Goal: Information Seeking & Learning: Learn about a topic

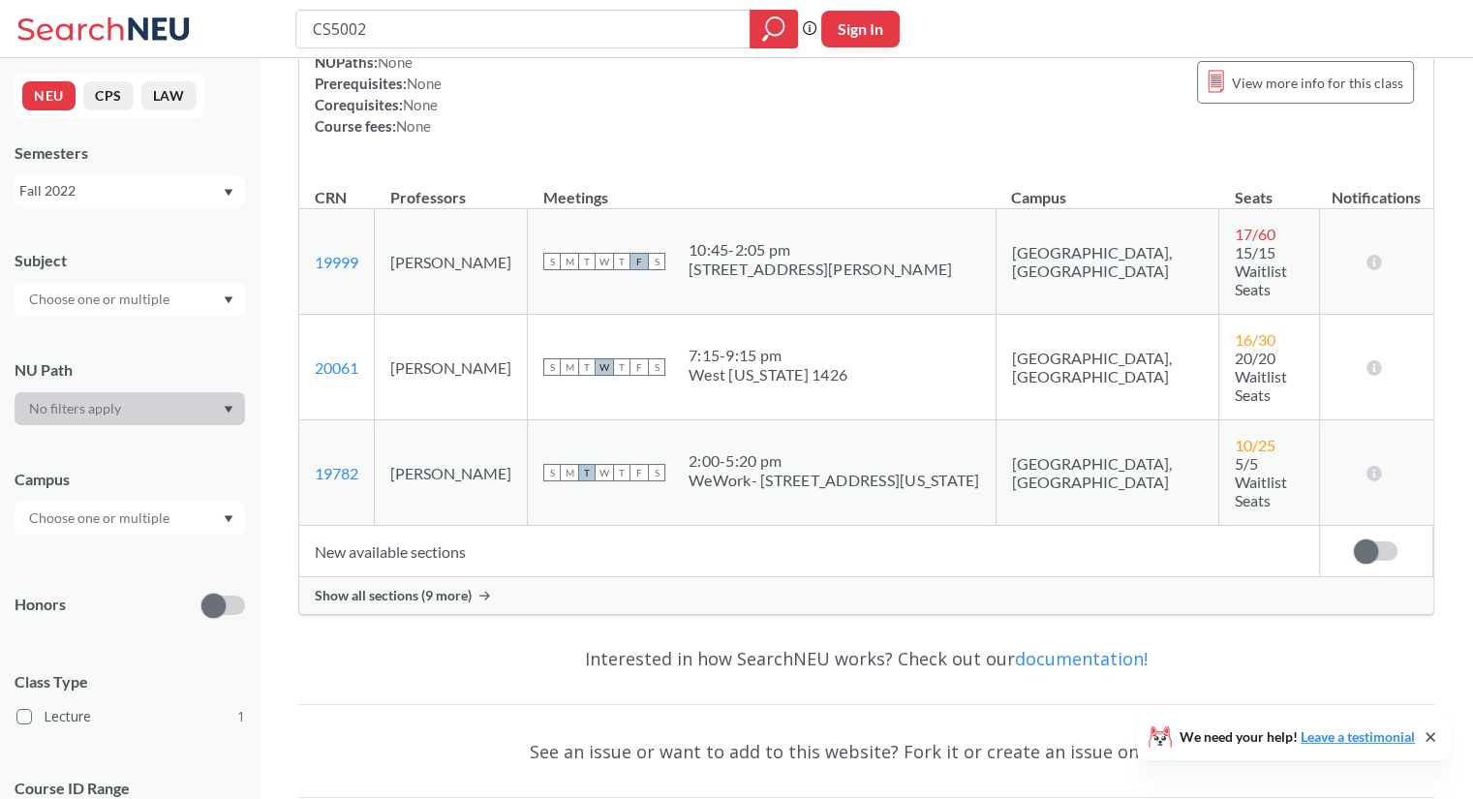
scroll to position [245, 0]
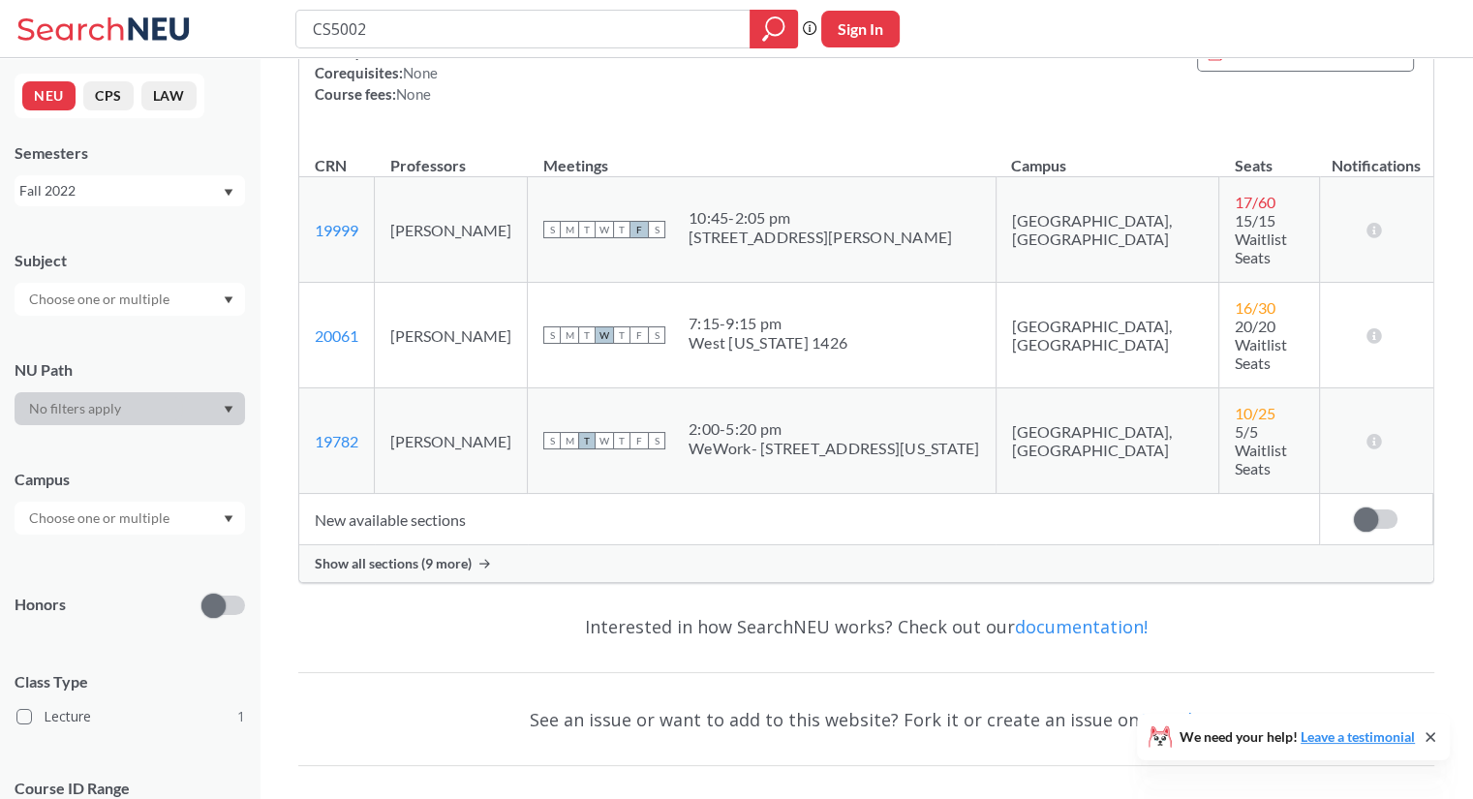
click at [476, 545] on div "Show all sections (9 more)" at bounding box center [866, 563] width 1134 height 37
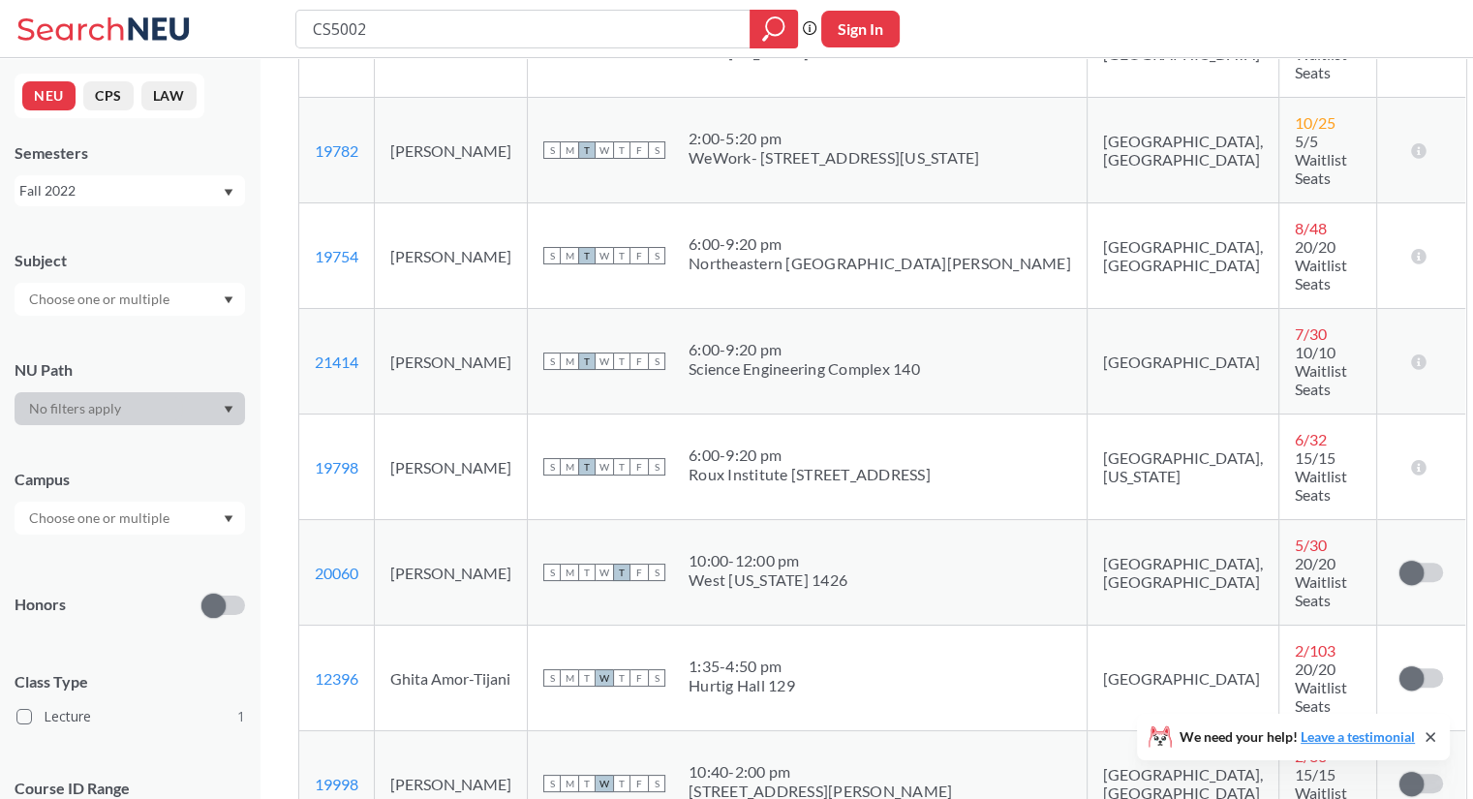
scroll to position [729, 0]
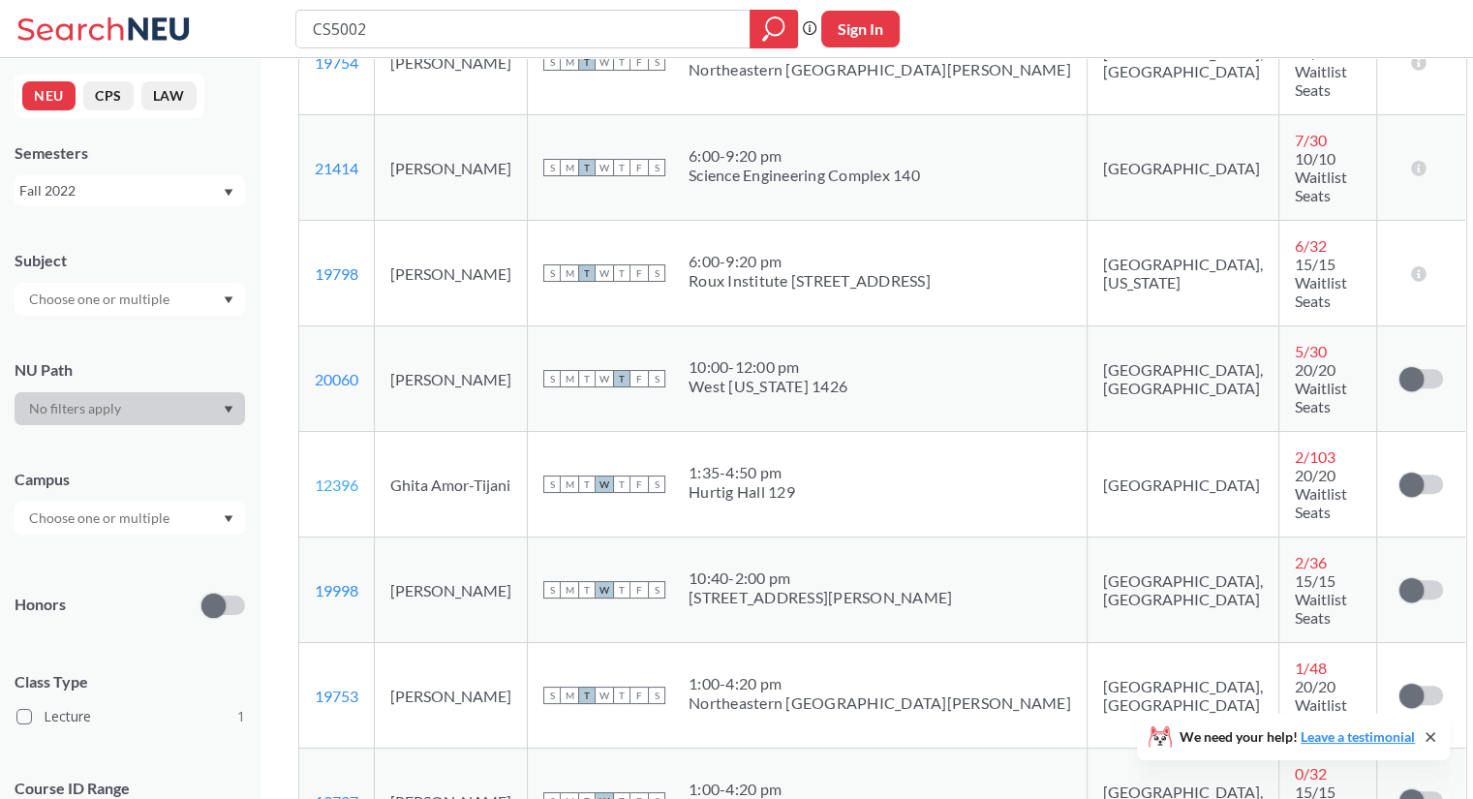
click at [334, 475] on link "12396" at bounding box center [337, 484] width 44 height 18
click at [491, 432] on td "Ghita Amor-Tijani" at bounding box center [451, 485] width 153 height 106
click at [496, 432] on td "Ghita Amor-Tijani" at bounding box center [451, 485] width 153 height 106
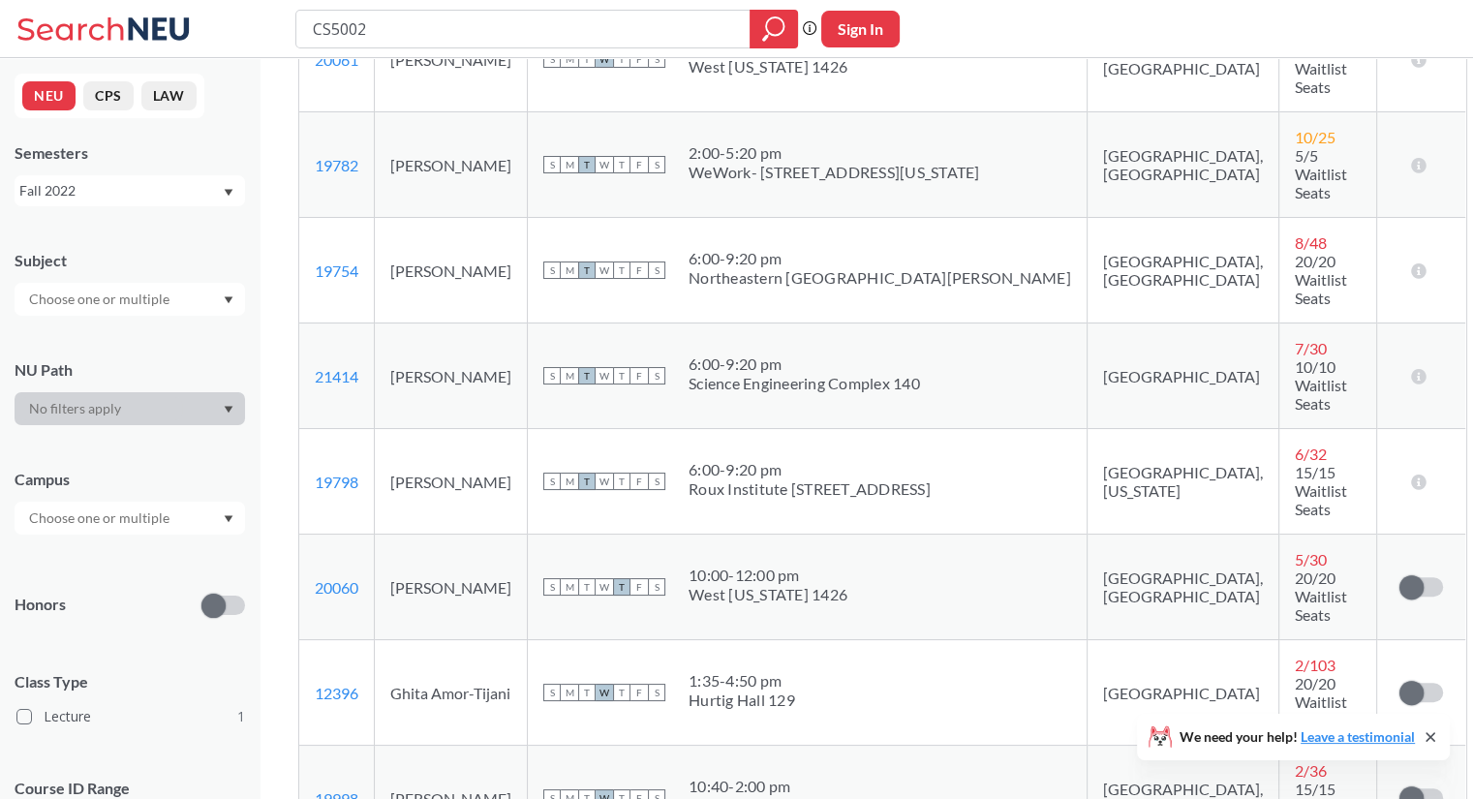
scroll to position [535, 0]
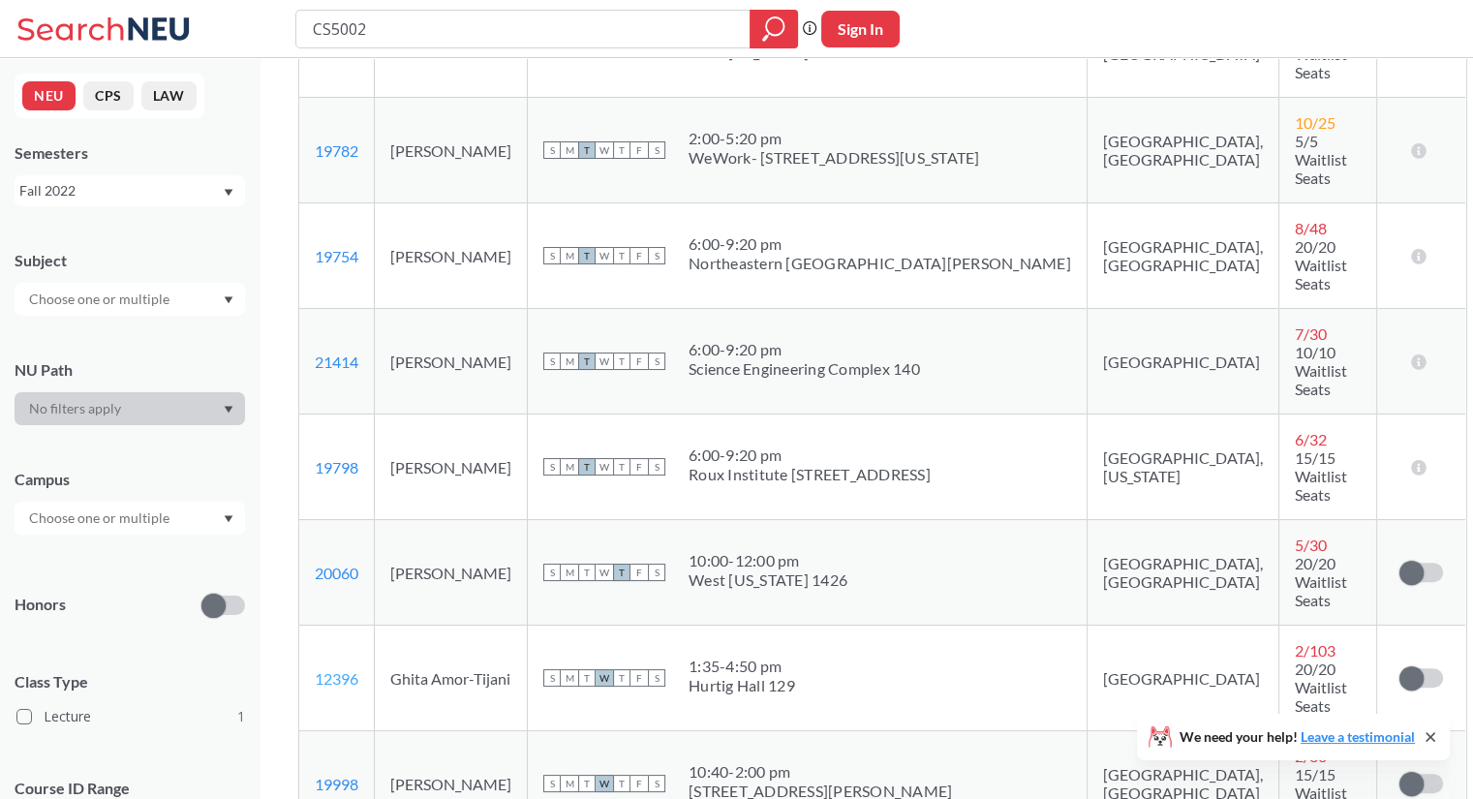
click at [339, 669] on link "12396" at bounding box center [337, 678] width 44 height 18
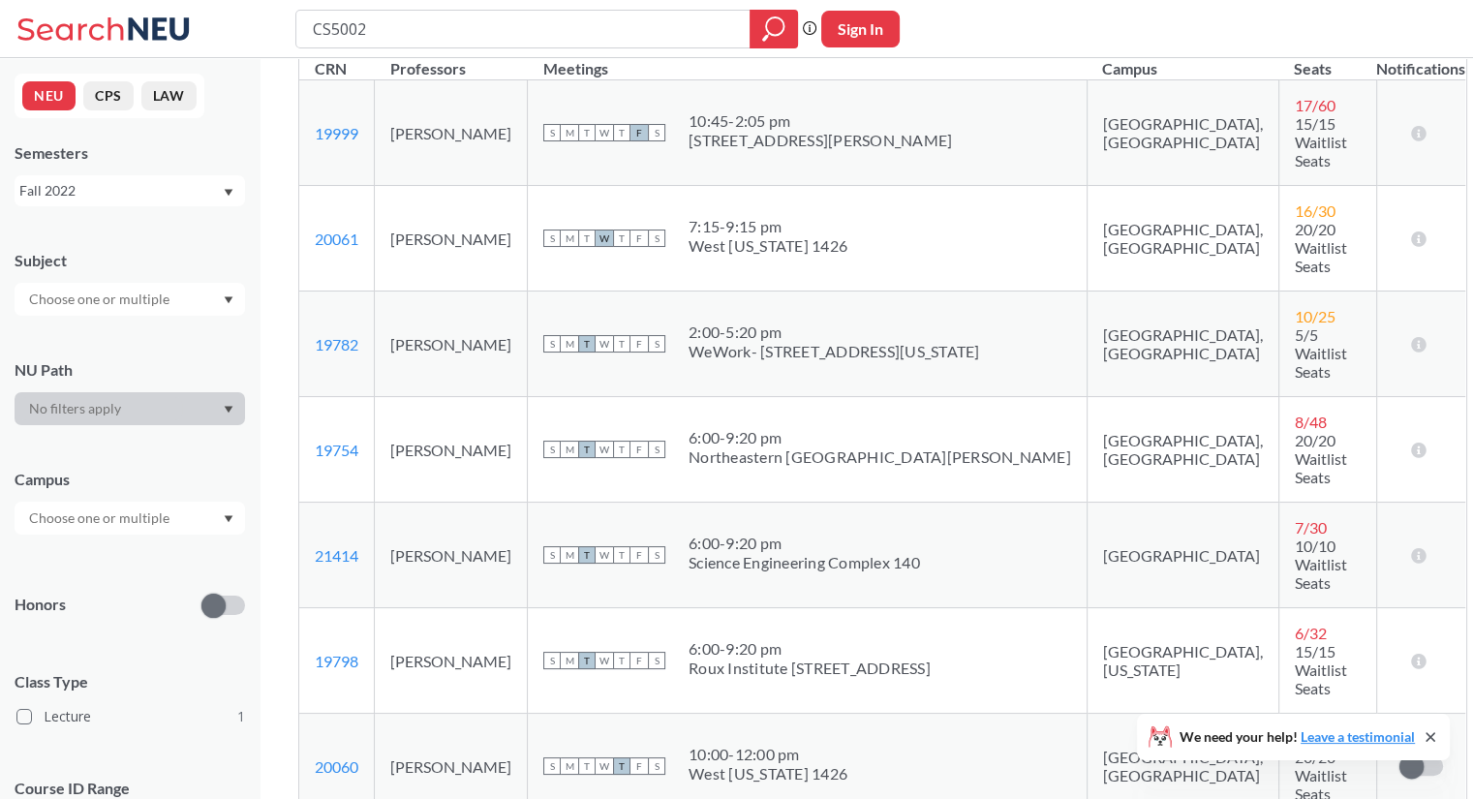
scroll to position [0, 0]
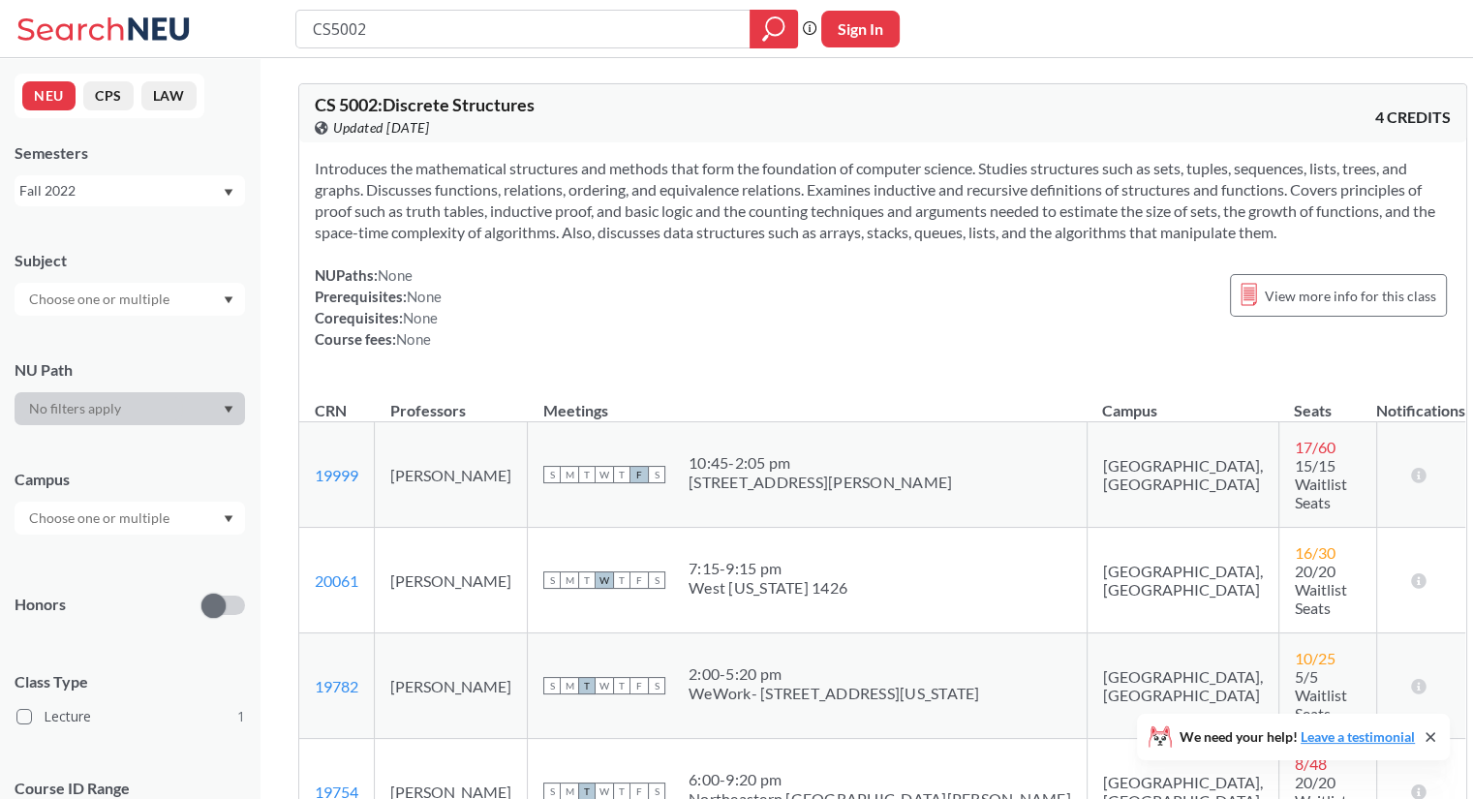
click at [107, 198] on div "Fall 2022" at bounding box center [120, 190] width 202 height 21
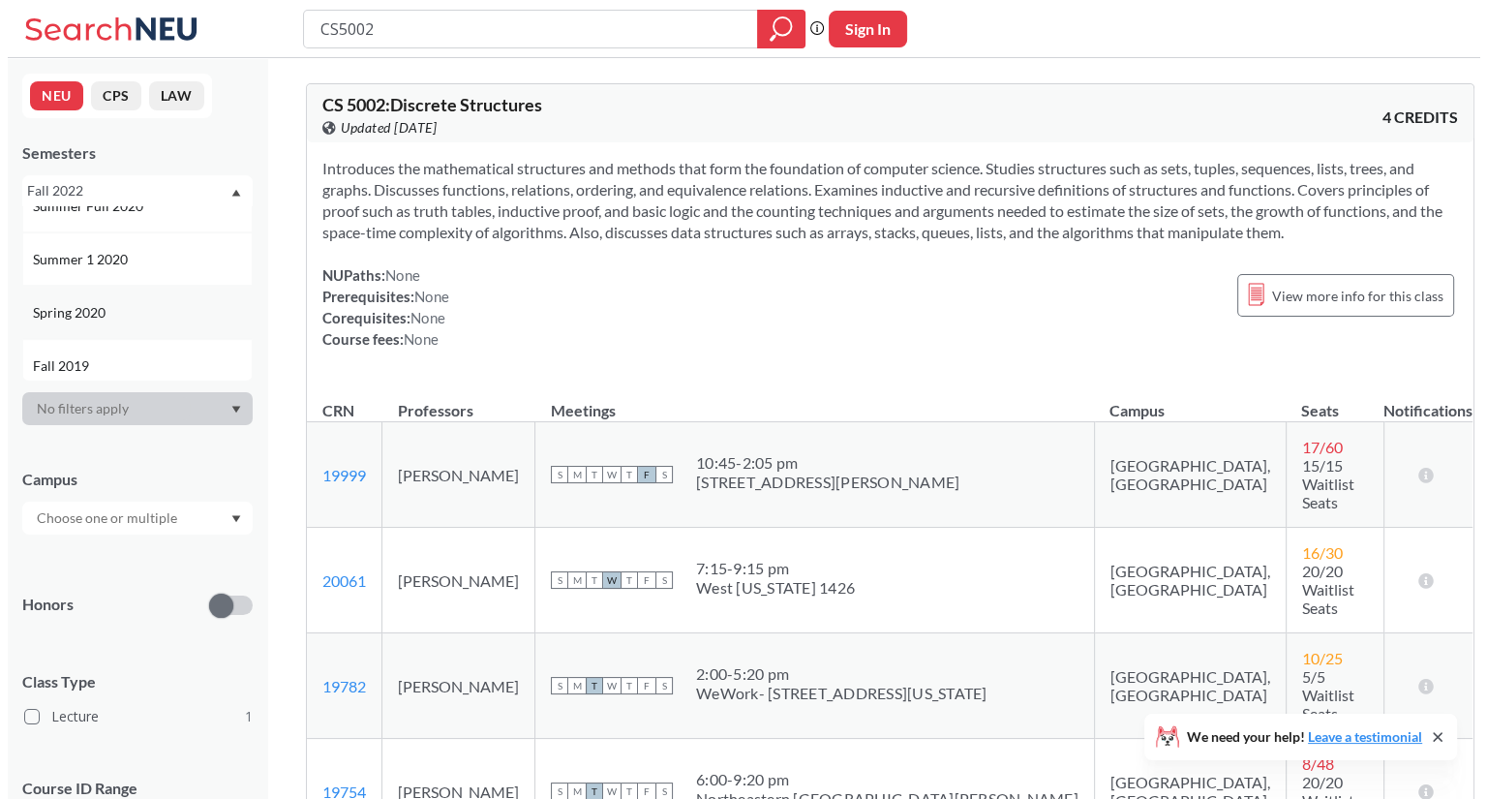
scroll to position [1476, 0]
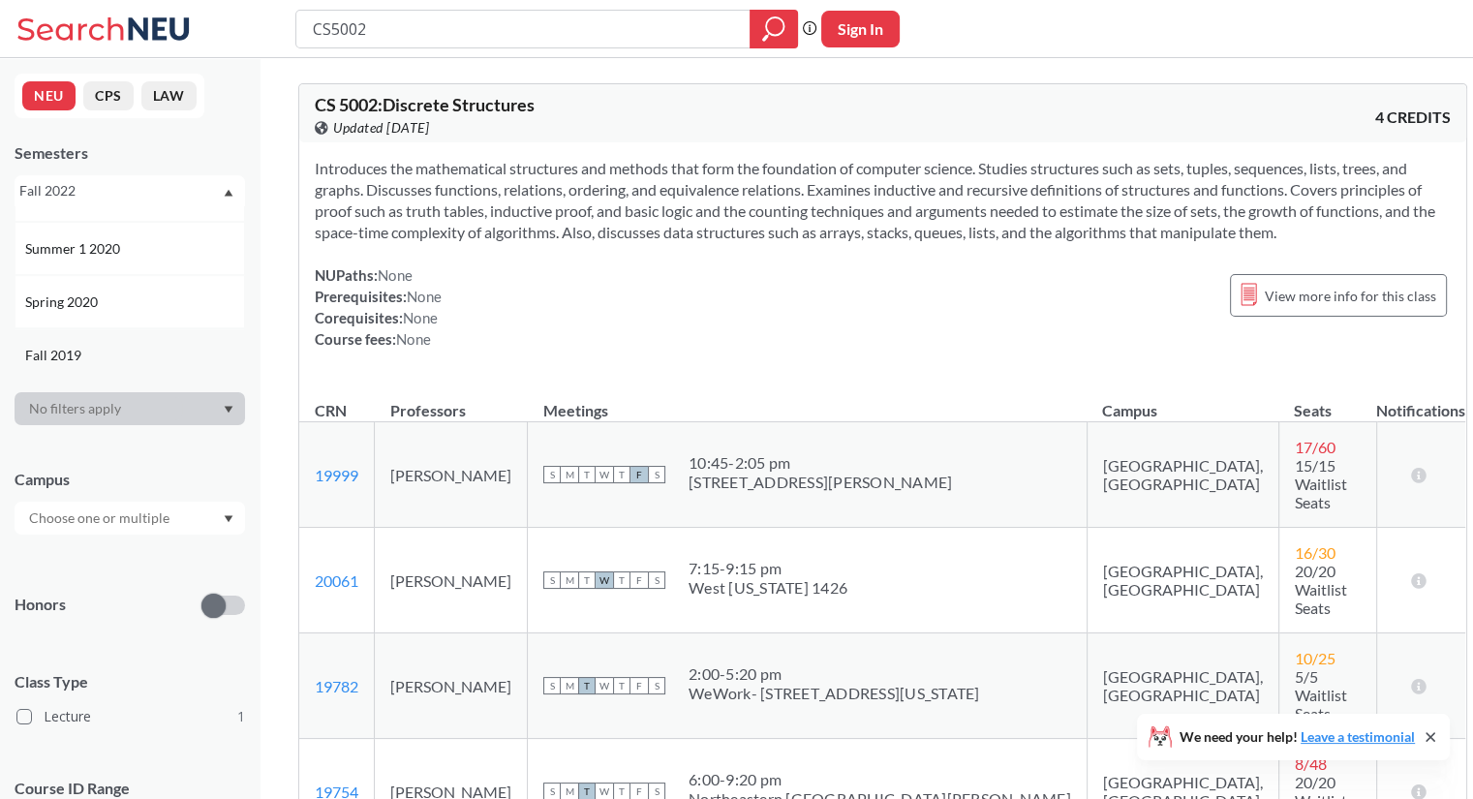
click at [110, 345] on div "Fall 2019" at bounding box center [134, 355] width 219 height 21
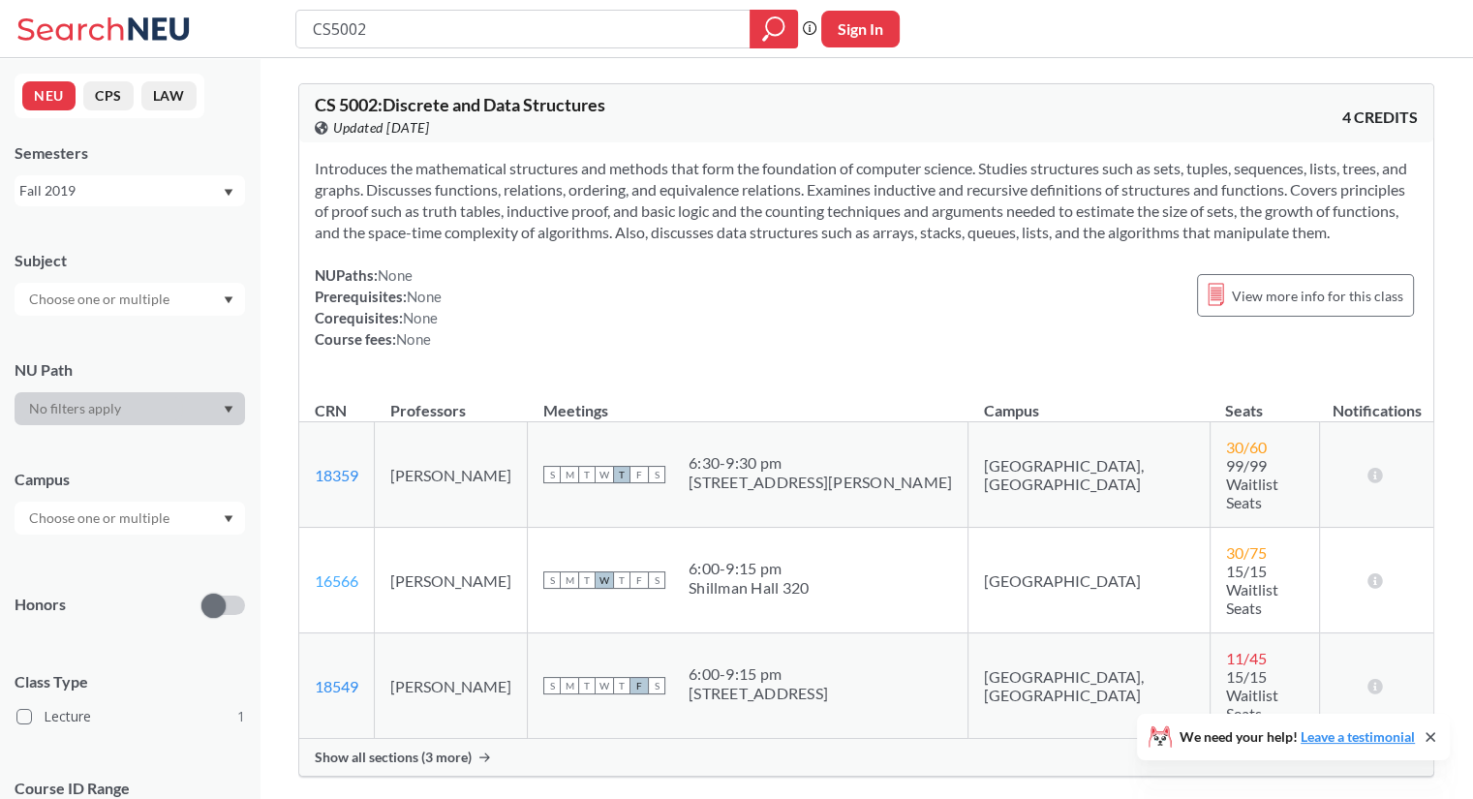
click at [341, 571] on link "16566" at bounding box center [337, 580] width 44 height 18
click at [225, 291] on div at bounding box center [130, 299] width 230 height 33
click at [111, 344] on p "Computer Science" at bounding box center [134, 353] width 219 height 19
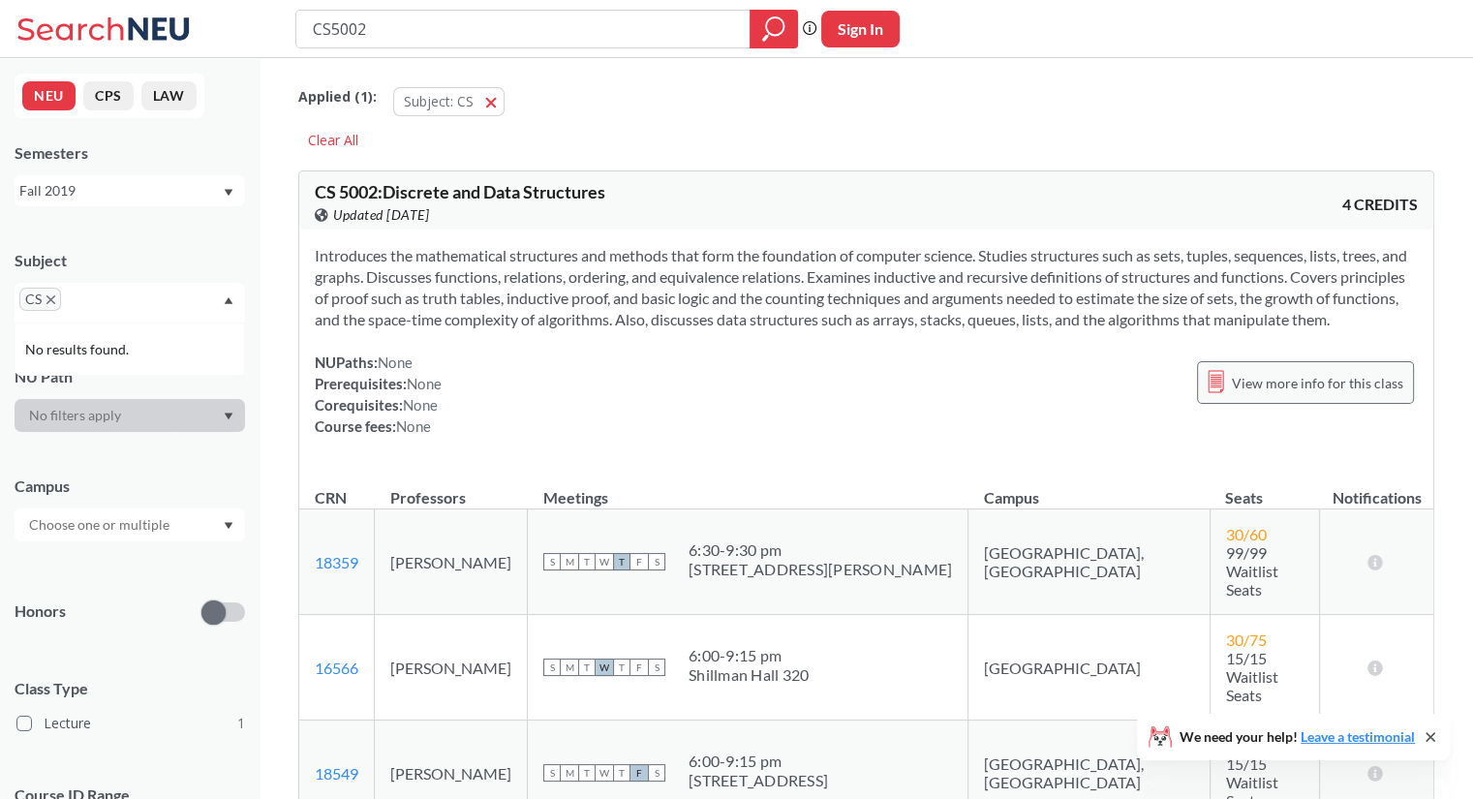
click at [1291, 367] on div "View more info for this class" at bounding box center [1305, 382] width 217 height 43
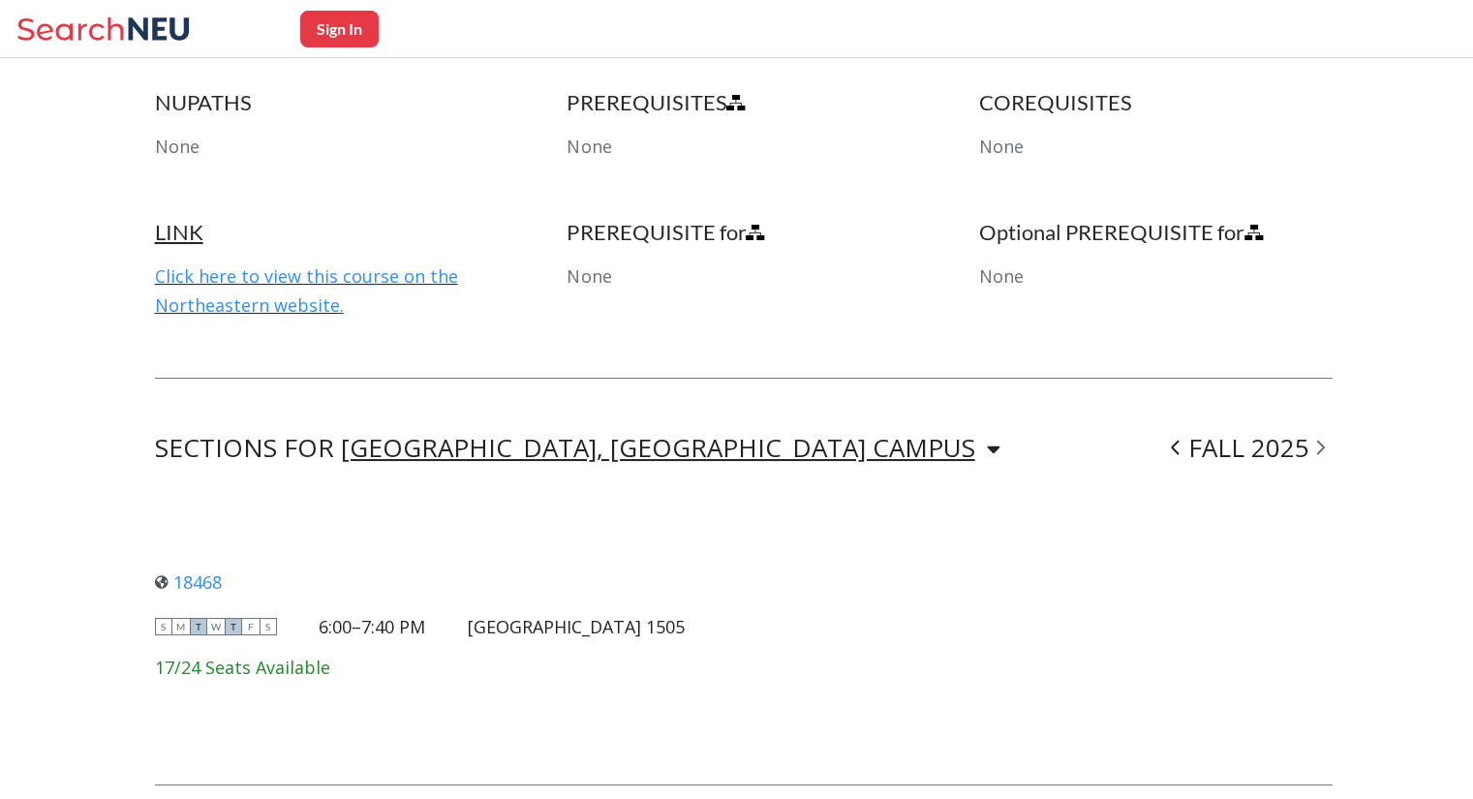
scroll to position [1166, 0]
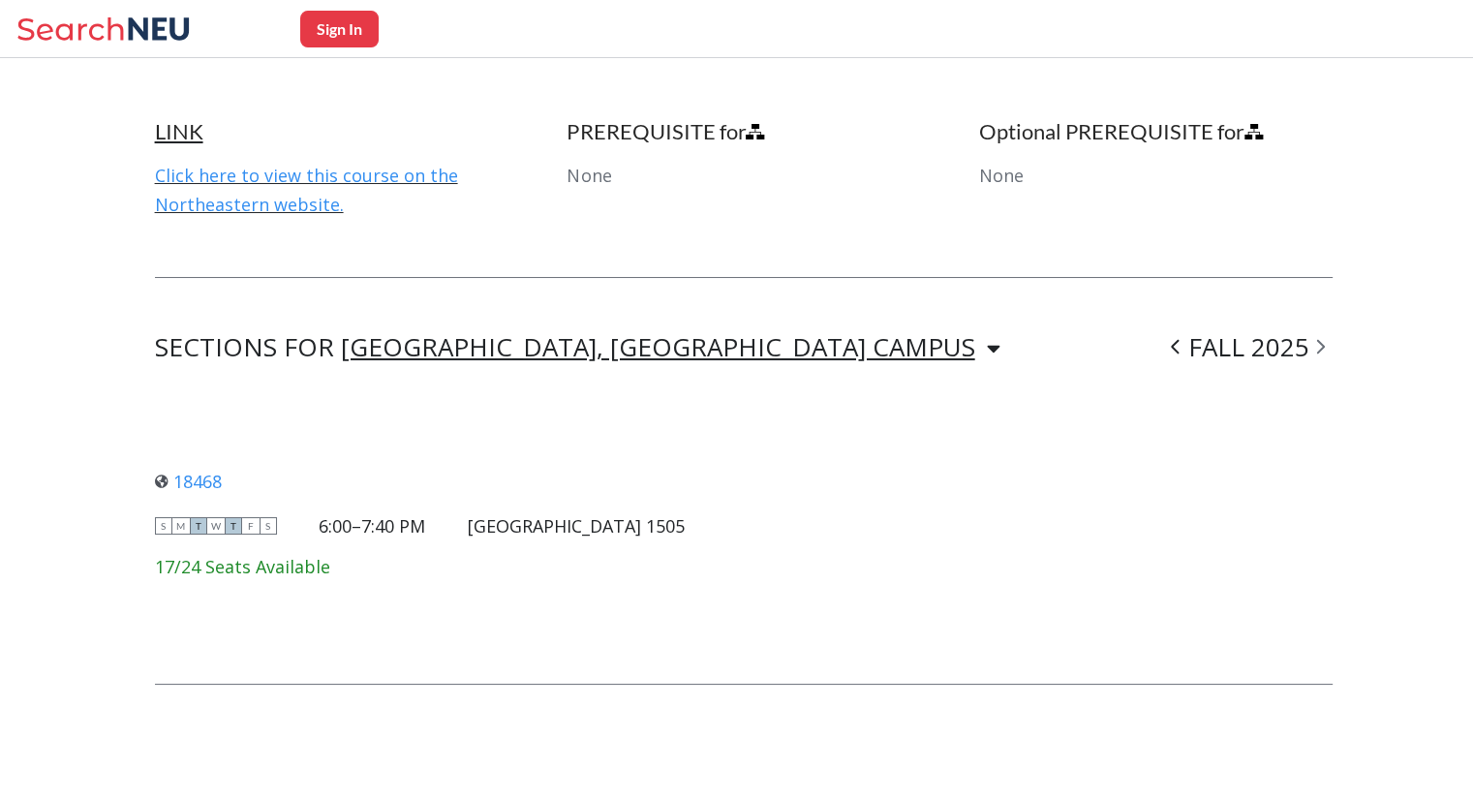
click at [629, 336] on div "[GEOGRAPHIC_DATA], [GEOGRAPHIC_DATA] CAMPUS [GEOGRAPHIC_DATA], [GEOGRAPHIC_DATA…" at bounding box center [670, 347] width 659 height 23
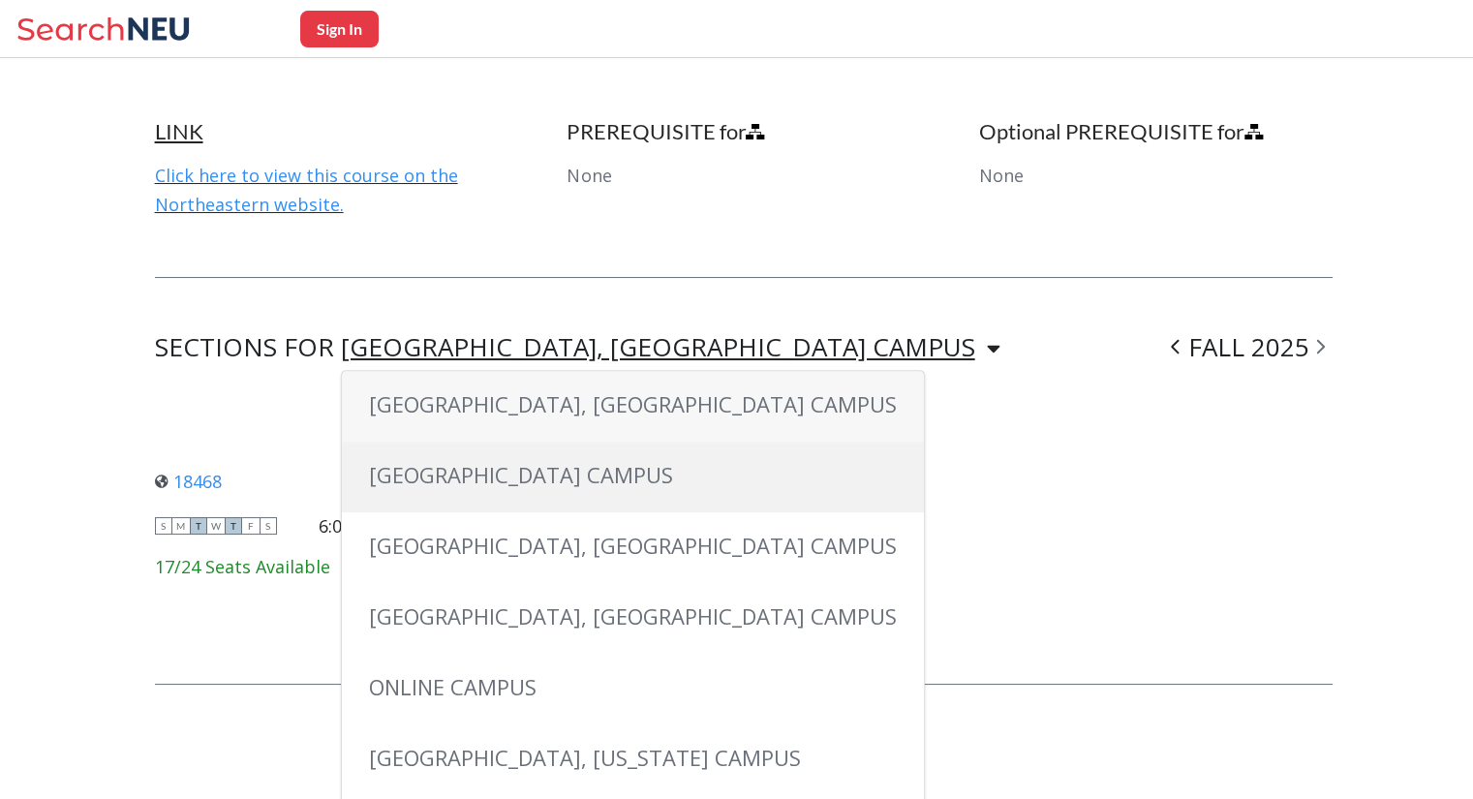
click at [546, 458] on div "[GEOGRAPHIC_DATA] CAMPUS" at bounding box center [633, 477] width 582 height 71
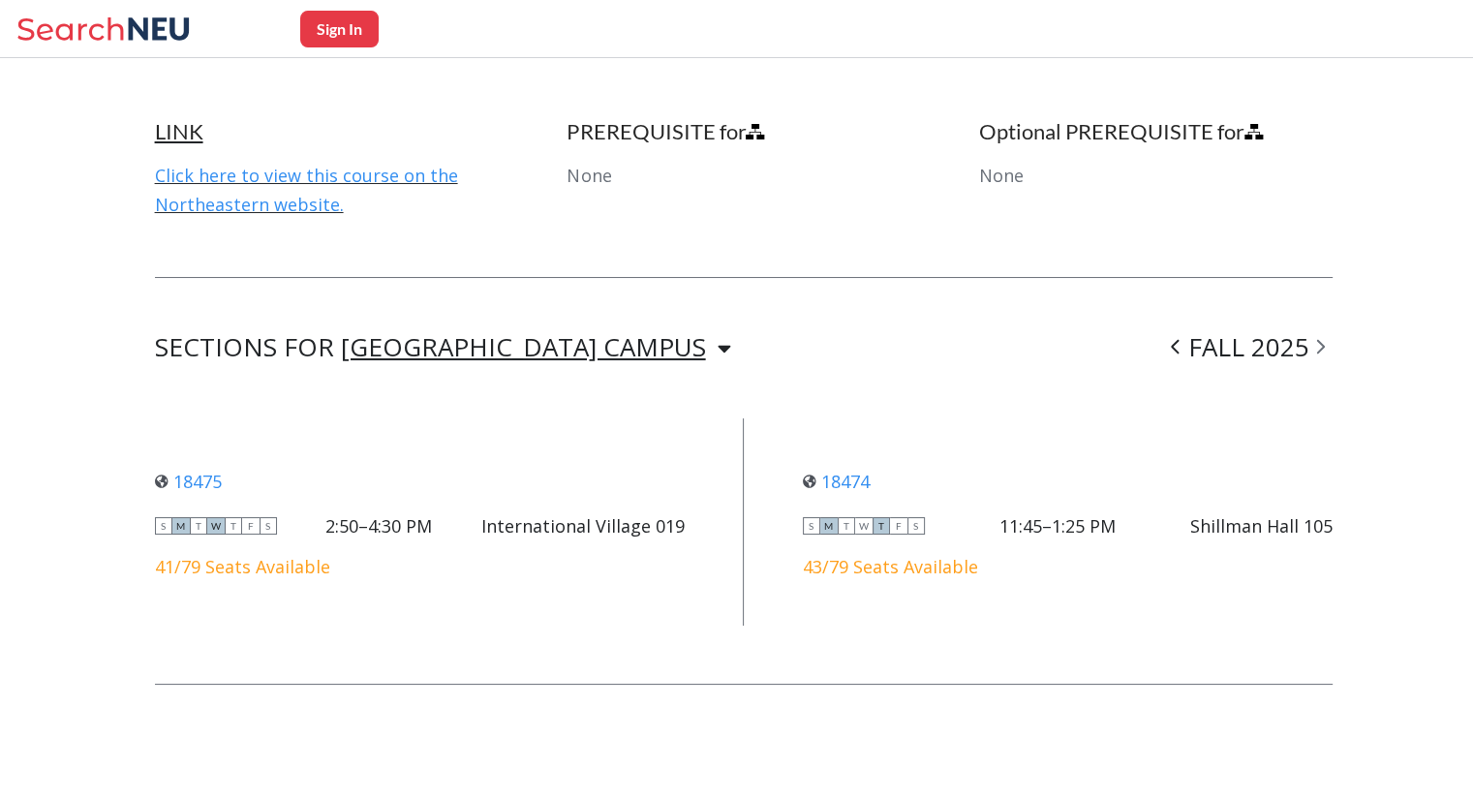
click at [1325, 349] on icon at bounding box center [1320, 346] width 9 height 19
click at [1325, 343] on icon at bounding box center [1321, 347] width 8 height 15
click at [1179, 342] on icon at bounding box center [1175, 346] width 9 height 19
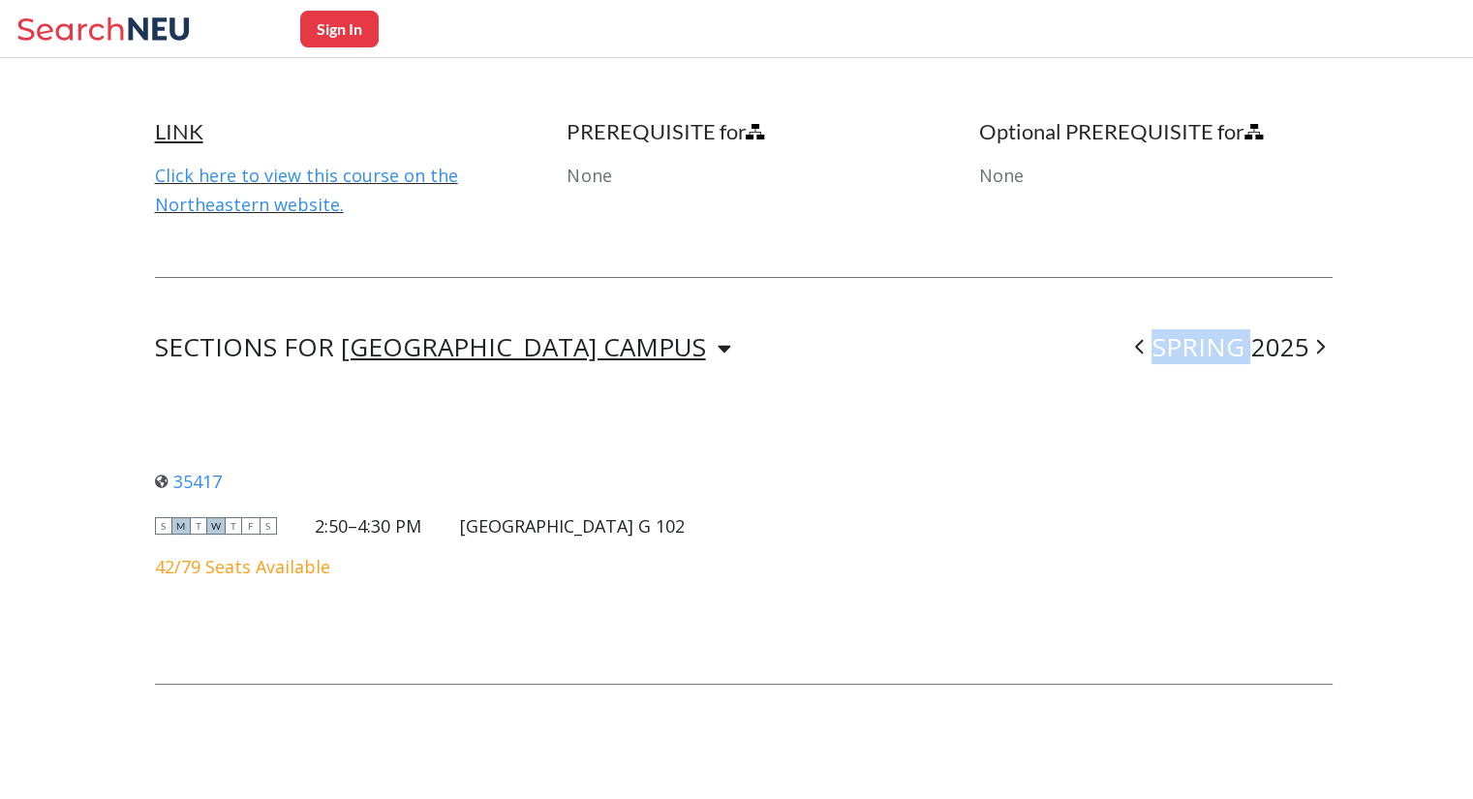
click at [1184, 342] on div "SPRING 2025" at bounding box center [1229, 347] width 205 height 23
click at [1144, 351] on icon at bounding box center [1139, 346] width 9 height 19
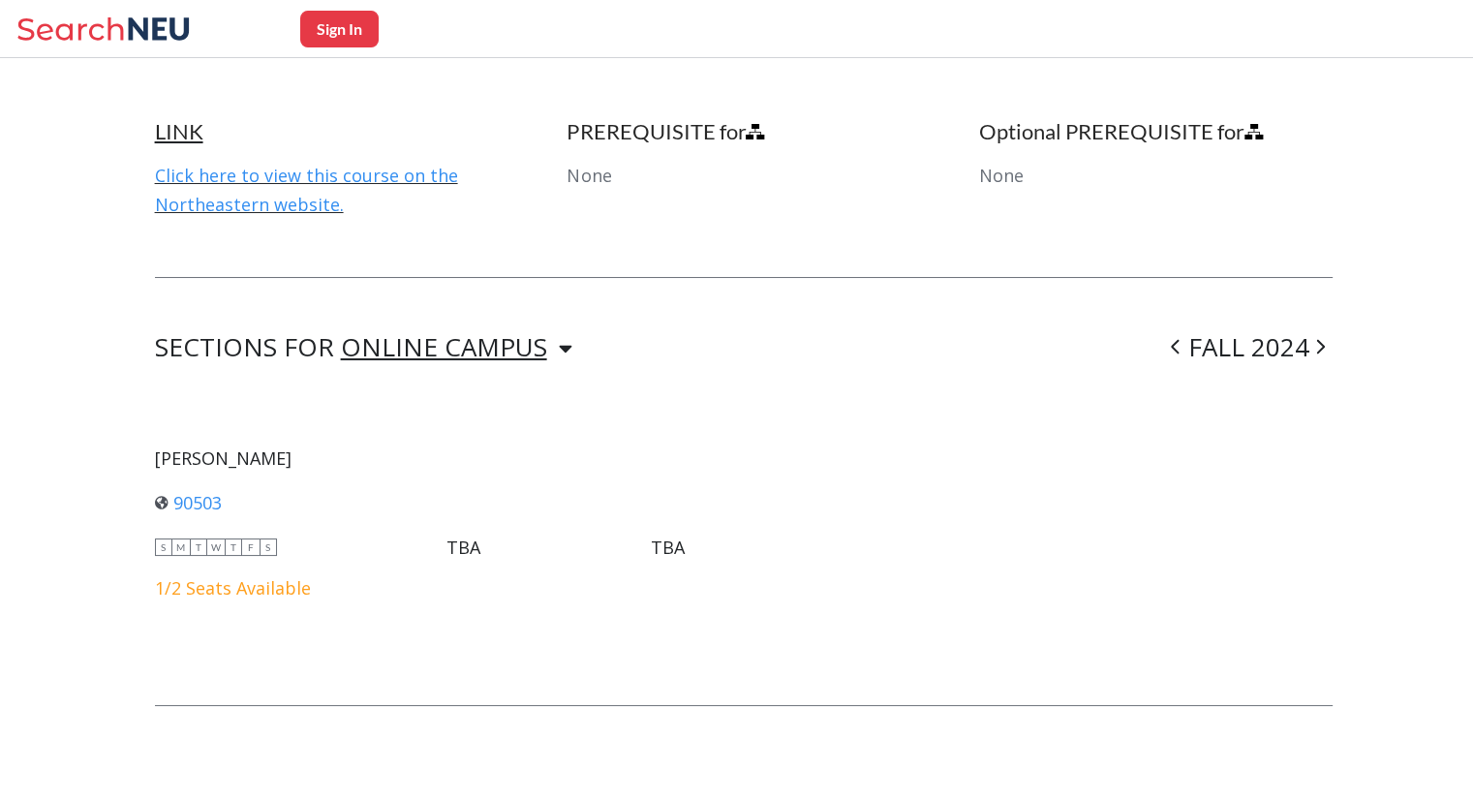
click at [1154, 348] on div "SECTIONS FOR ONLINE CAMPUS ONLINE CAMPUS FALL 2024" at bounding box center [744, 347] width 1178 height 23
click at [1201, 342] on div "FALL 2024" at bounding box center [1247, 347] width 169 height 23
click at [1183, 348] on span at bounding box center [1175, 346] width 24 height 50
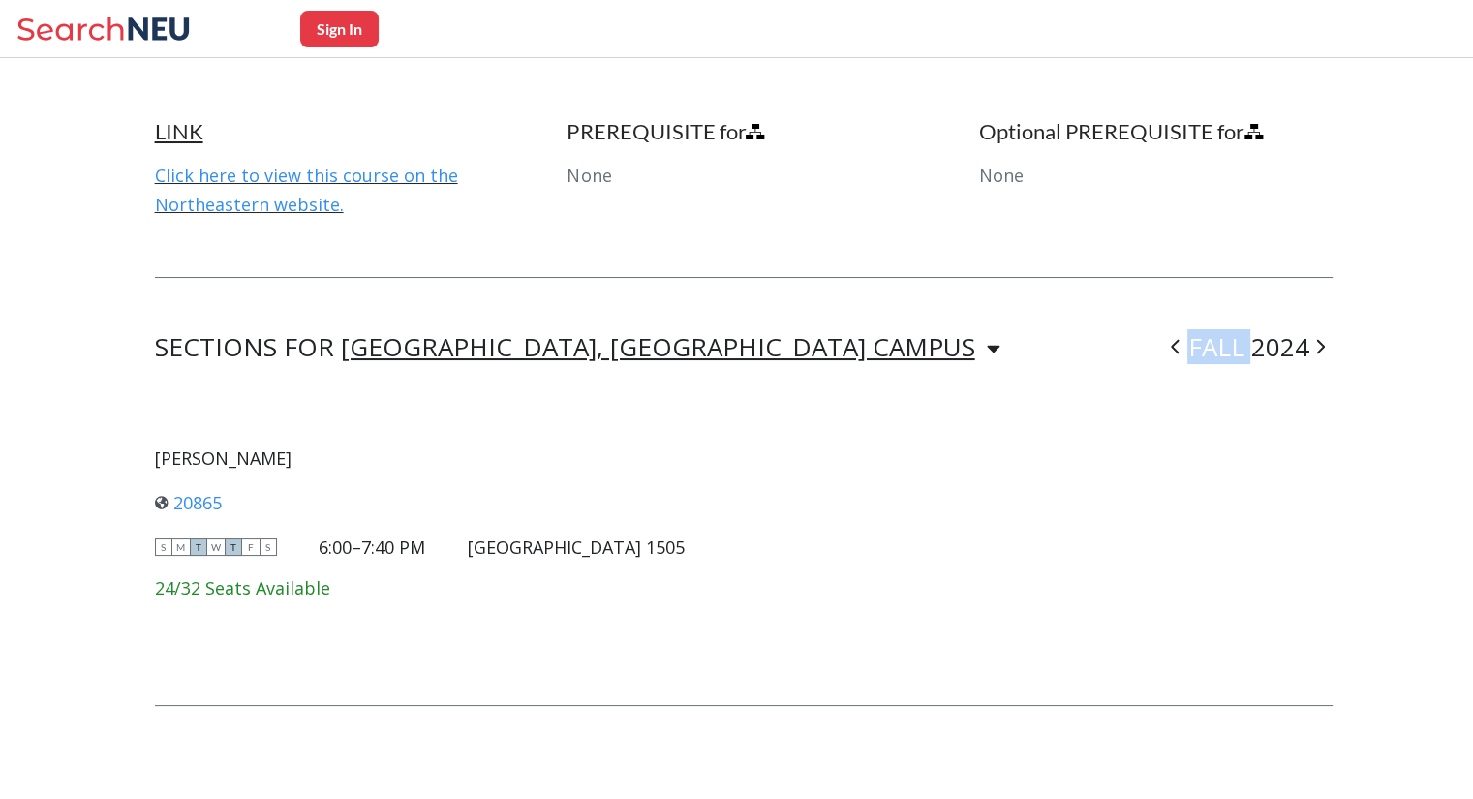
click at [1183, 348] on span at bounding box center [1175, 346] width 24 height 50
click at [1183, 348] on div "SPRING 2024" at bounding box center [1229, 347] width 205 height 23
